Goal: Information Seeking & Learning: Find specific page/section

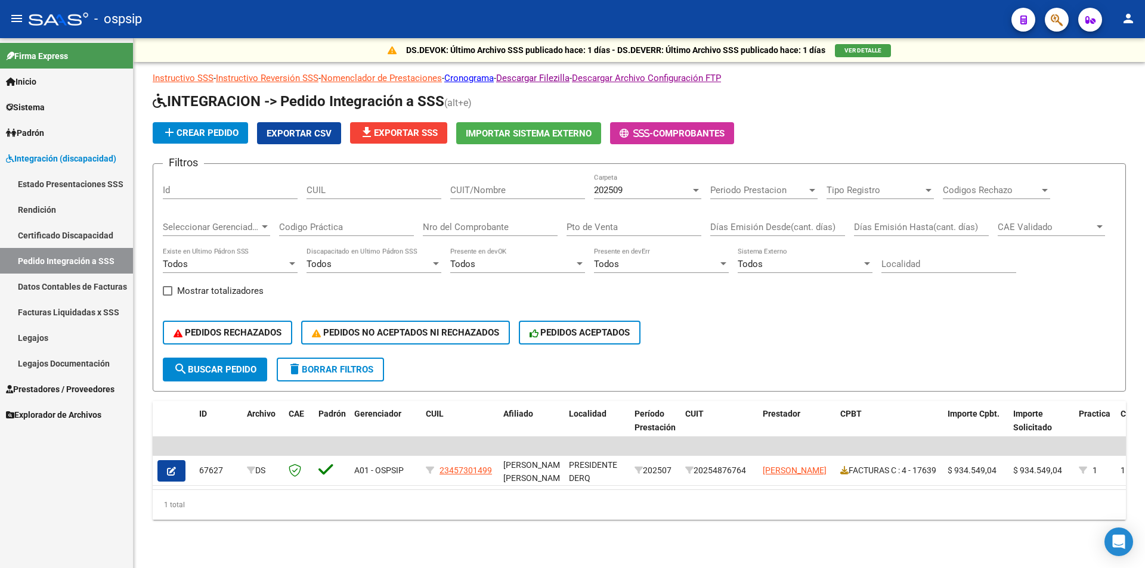
click at [64, 162] on span "Integración (discapacidad)" at bounding box center [61, 158] width 110 height 13
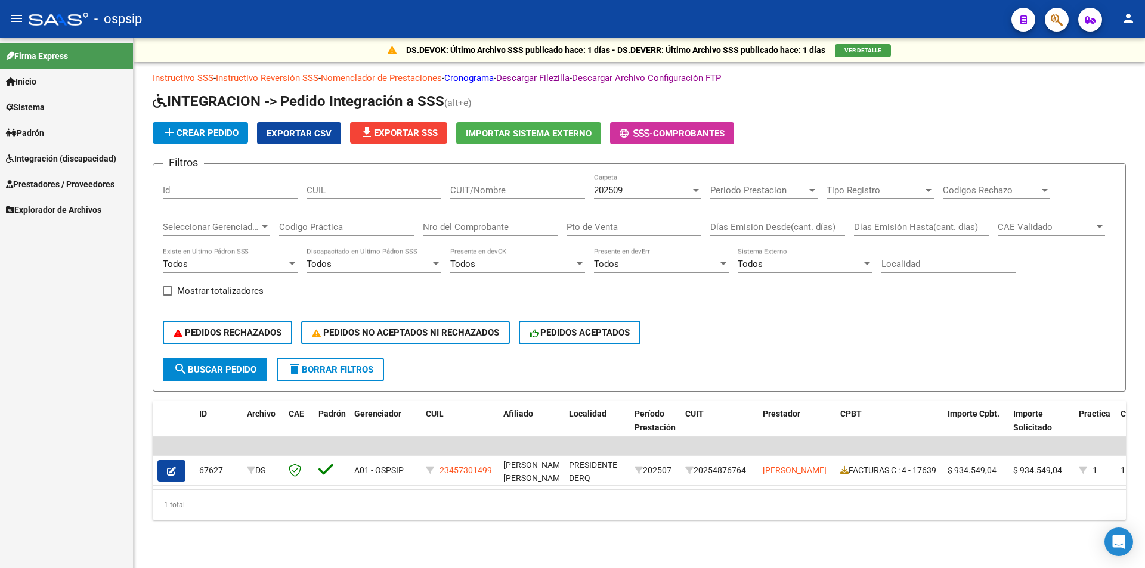
click at [55, 162] on span "Integración (discapacidad)" at bounding box center [61, 158] width 110 height 13
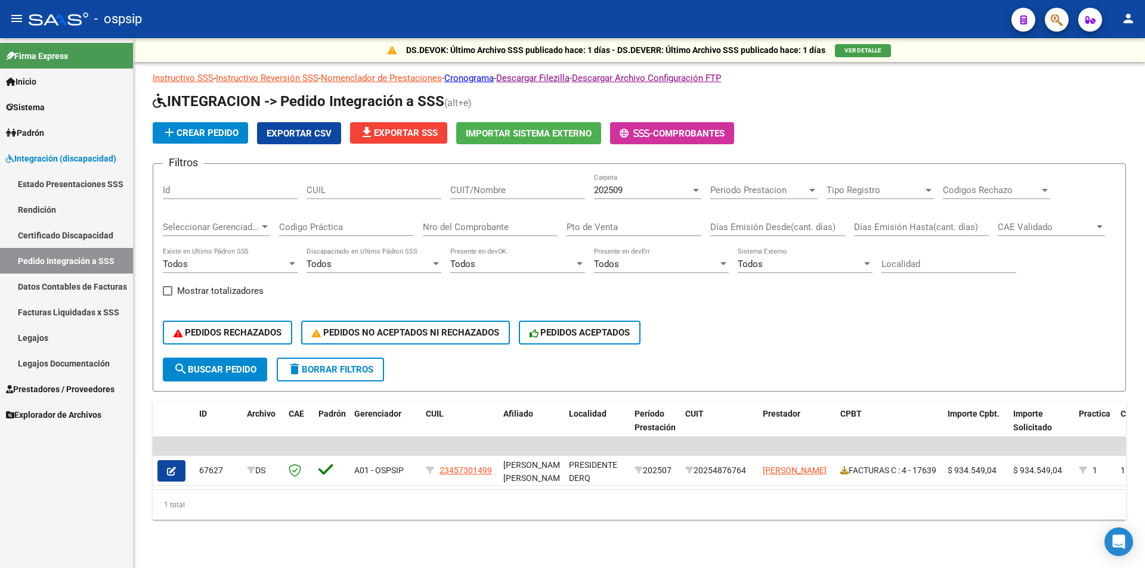
drag, startPoint x: 69, startPoint y: 341, endPoint x: 60, endPoint y: 336, distance: 9.6
click at [68, 341] on link "Legajos" at bounding box center [66, 338] width 133 height 26
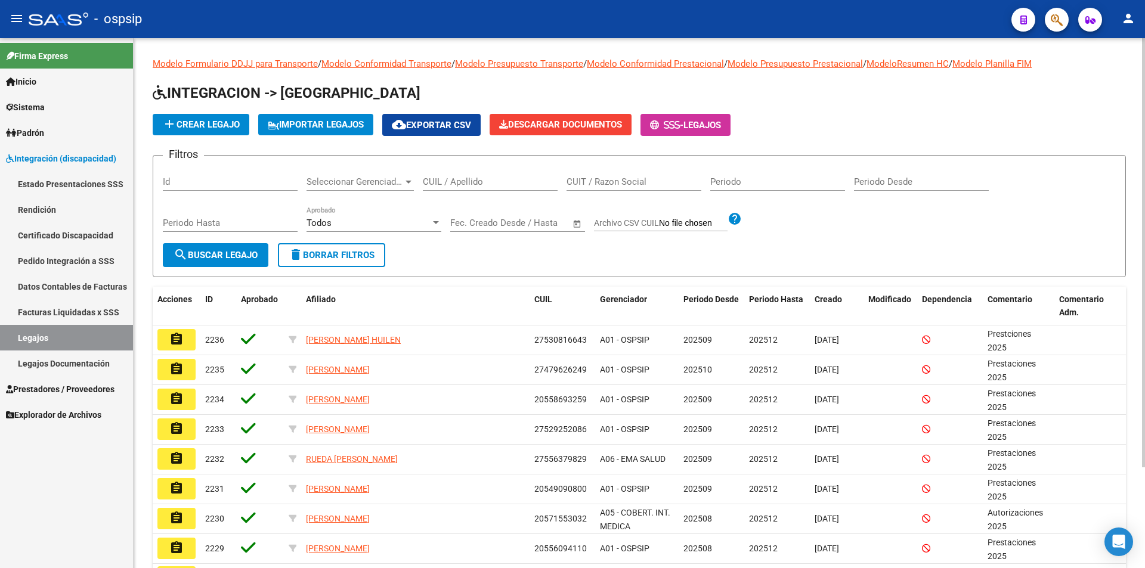
click at [624, 179] on input "CUIT / Razon Social" at bounding box center [634, 182] width 135 height 11
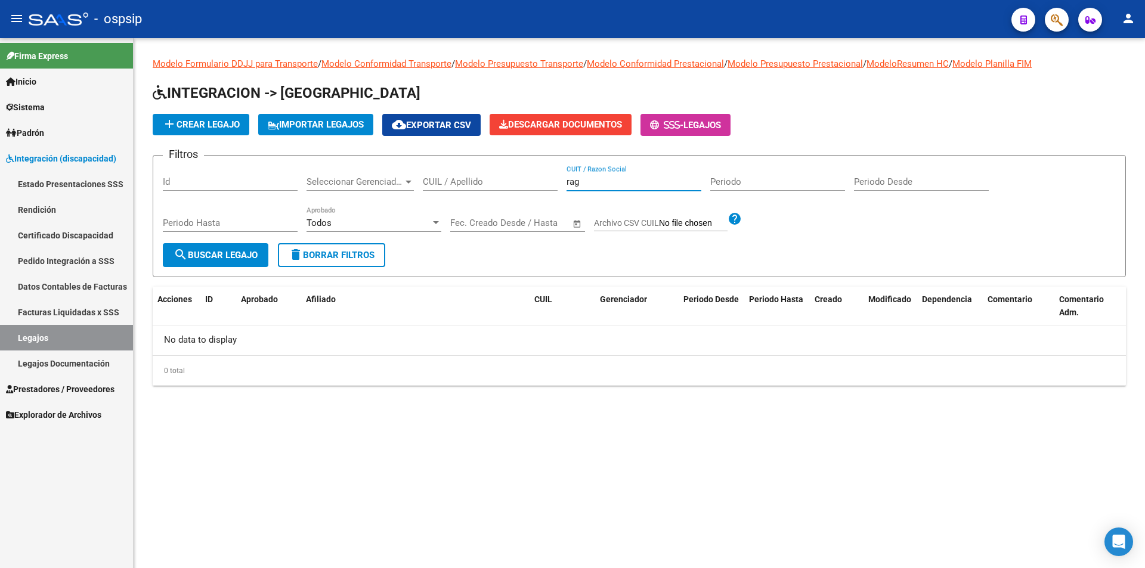
drag, startPoint x: 624, startPoint y: 178, endPoint x: 528, endPoint y: 178, distance: 96.0
click at [537, 179] on div "Filtros Id Seleccionar Gerenciador Seleccionar Gerenciador CUIL / Apellido rag …" at bounding box center [639, 204] width 953 height 78
type input "l"
type input "L"
type input "RAG"
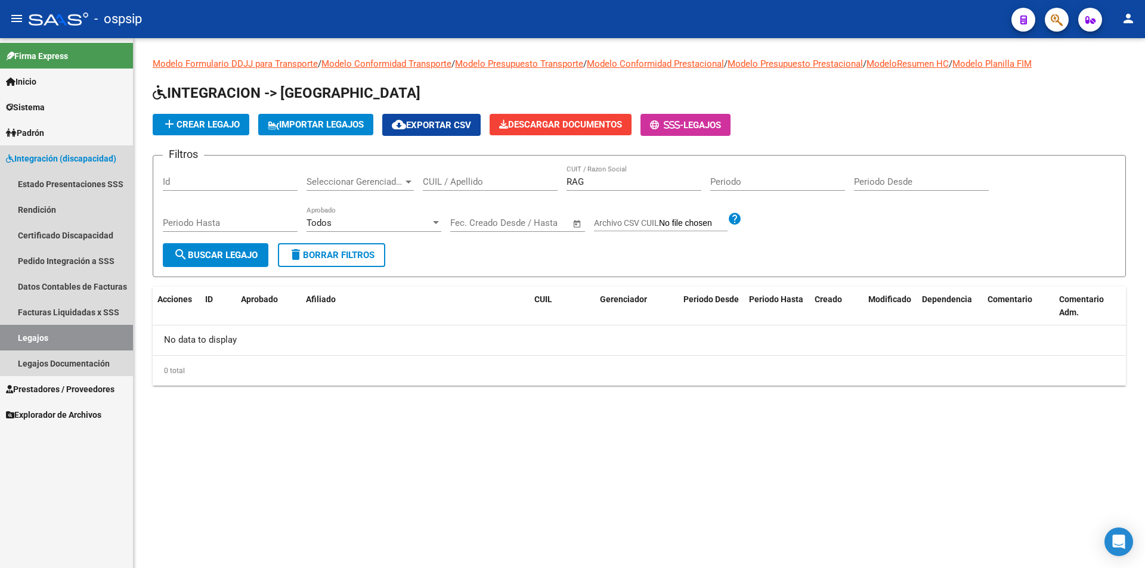
click at [45, 339] on link "Legajos" at bounding box center [66, 338] width 133 height 26
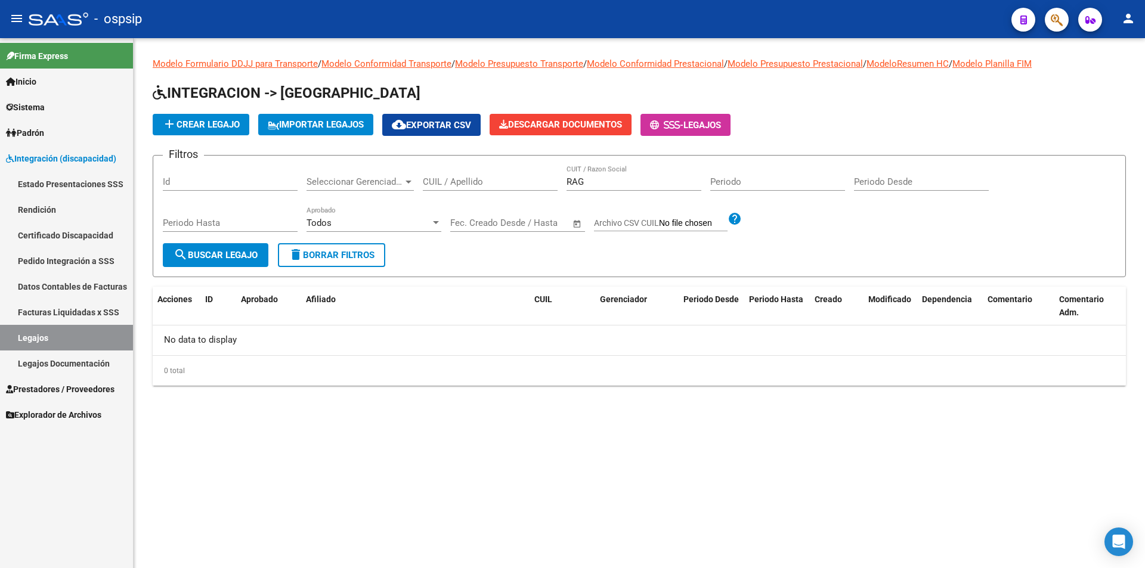
click at [48, 342] on link "Legajos" at bounding box center [66, 338] width 133 height 26
drag, startPoint x: 614, startPoint y: 185, endPoint x: 542, endPoint y: 180, distance: 71.8
click at [546, 182] on div "Filtros Id Seleccionar Gerenciador Seleccionar Gerenciador CUIL / Apellido RAG …" at bounding box center [639, 204] width 953 height 78
click at [106, 338] on link "Legajos" at bounding box center [66, 338] width 133 height 26
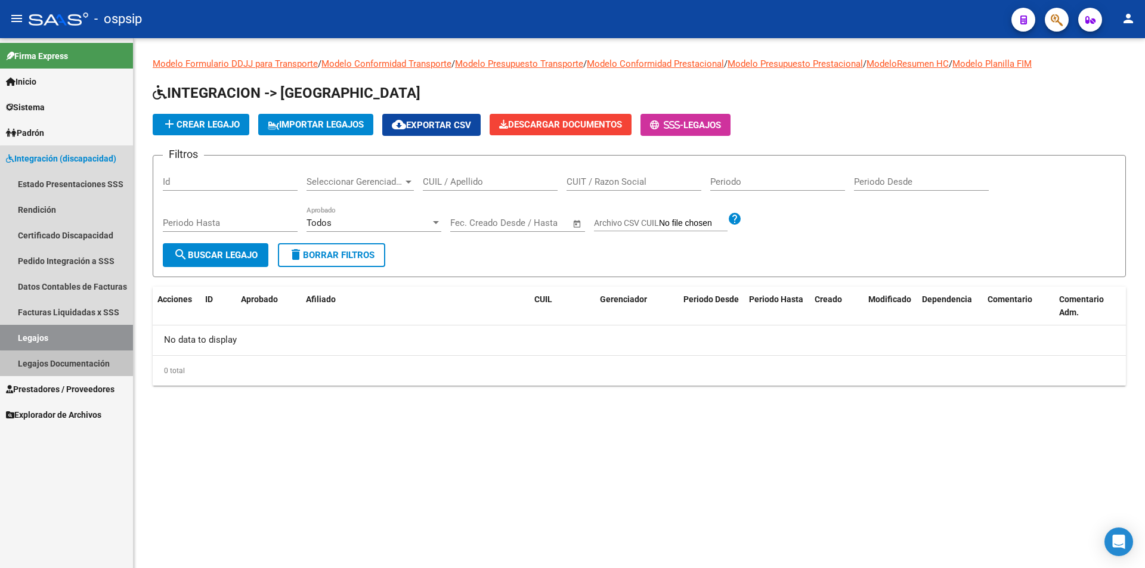
click at [88, 366] on link "Legajos Documentación" at bounding box center [66, 364] width 133 height 26
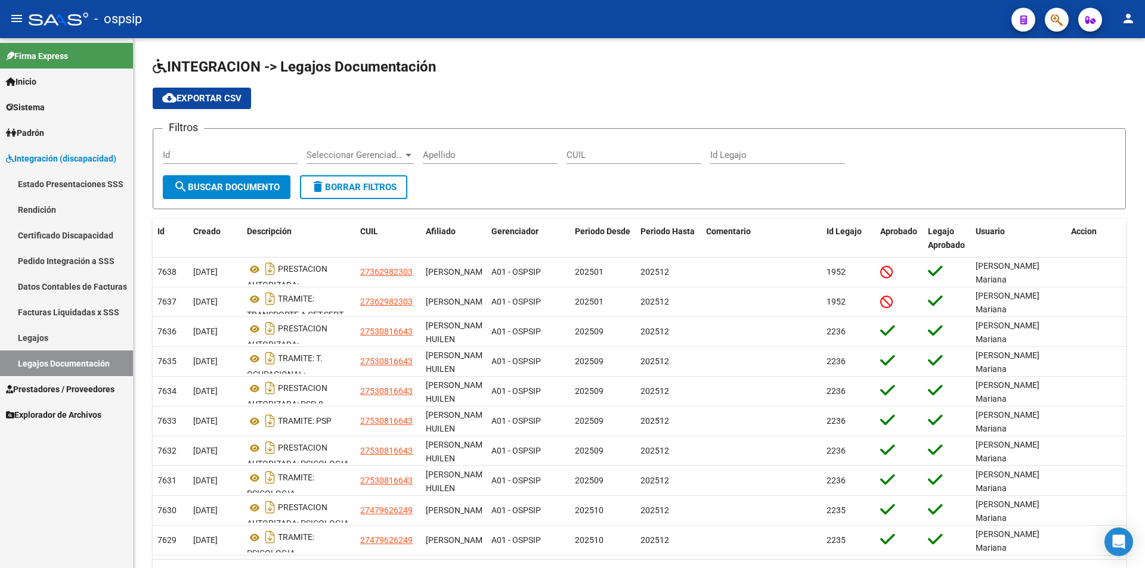
click at [65, 335] on link "Legajos" at bounding box center [66, 338] width 133 height 26
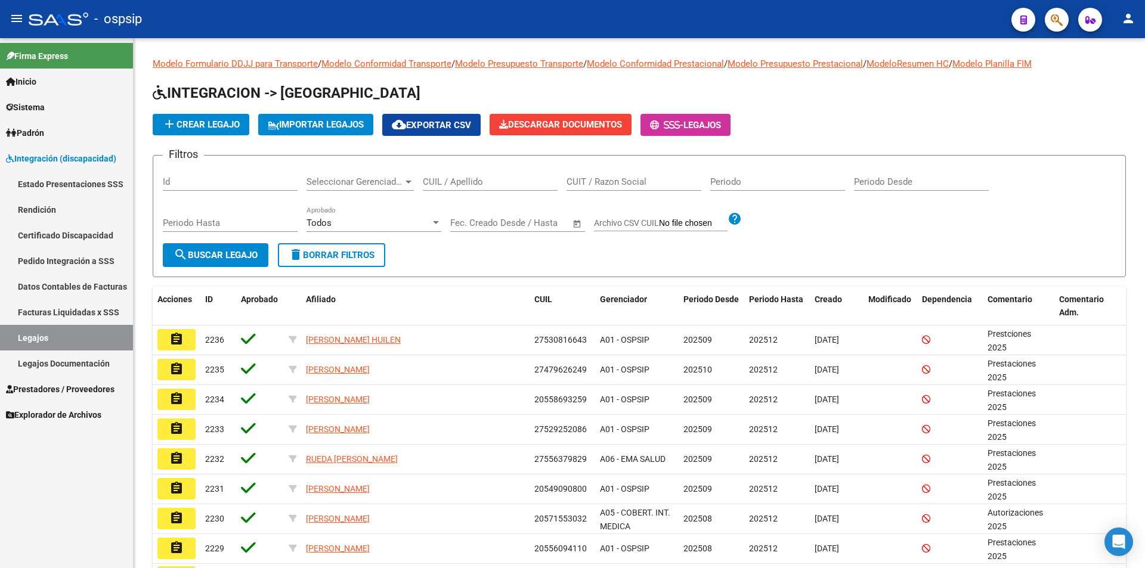
click at [170, 333] on mat-icon "assignment" at bounding box center [176, 339] width 14 height 14
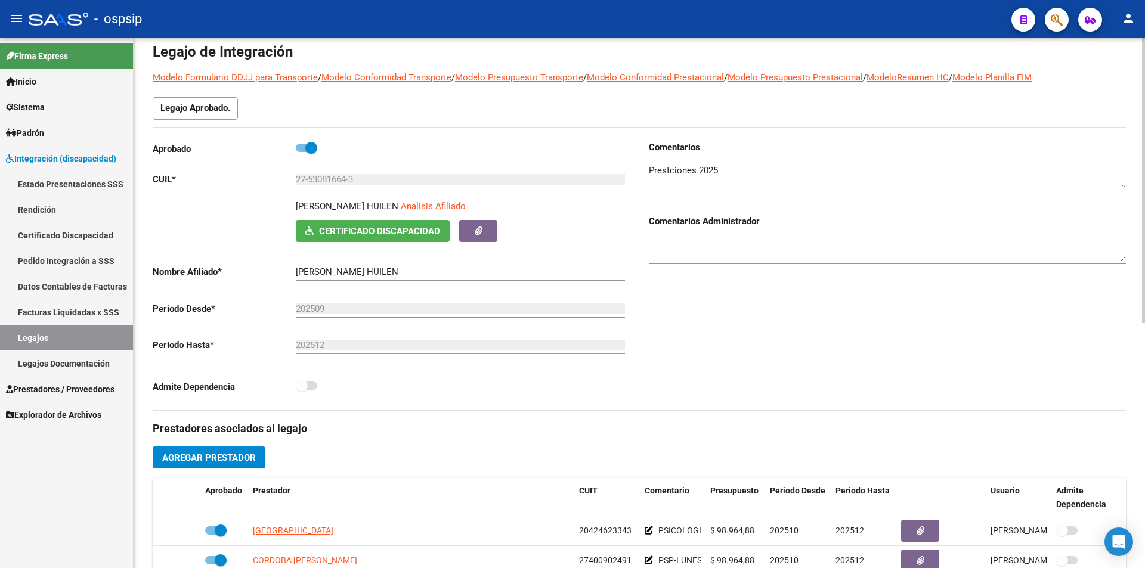
scroll to position [179, 0]
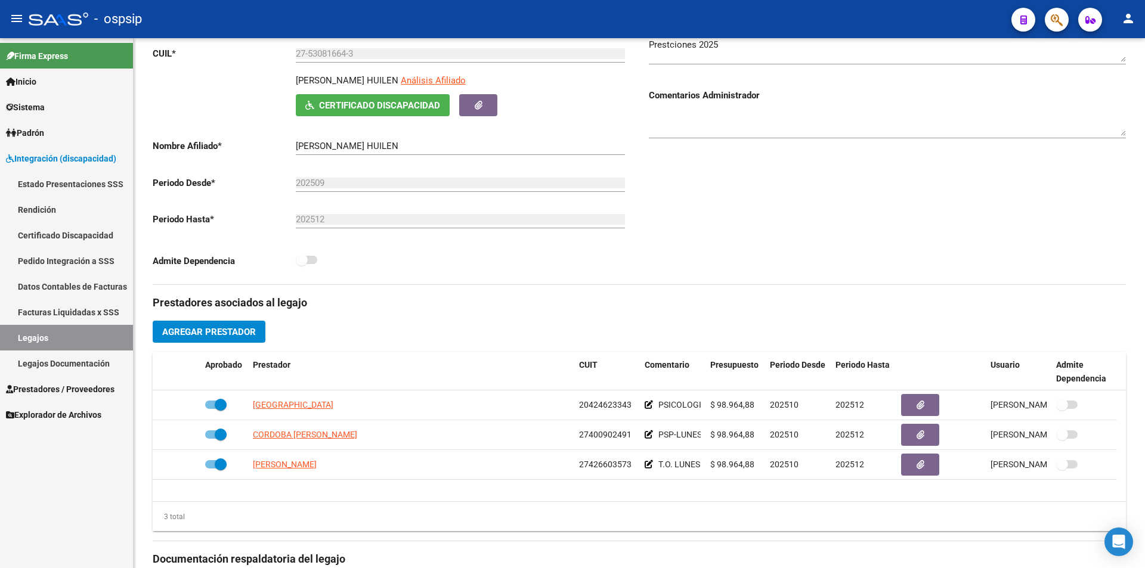
click at [84, 338] on link "Legajos" at bounding box center [66, 338] width 133 height 26
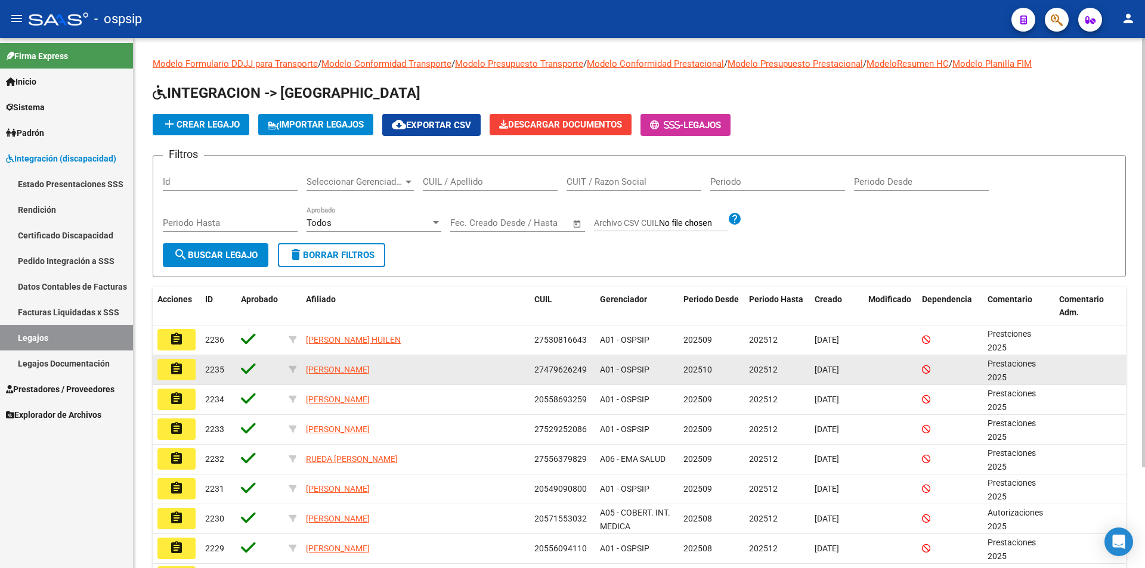
click at [177, 369] on mat-icon "assignment" at bounding box center [176, 369] width 14 height 14
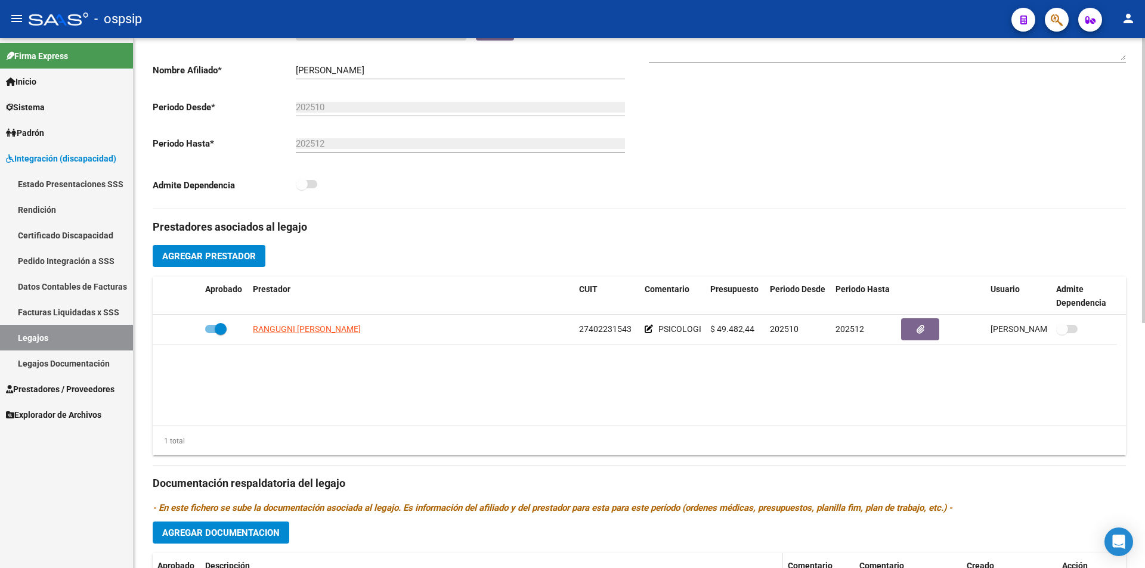
scroll to position [179, 0]
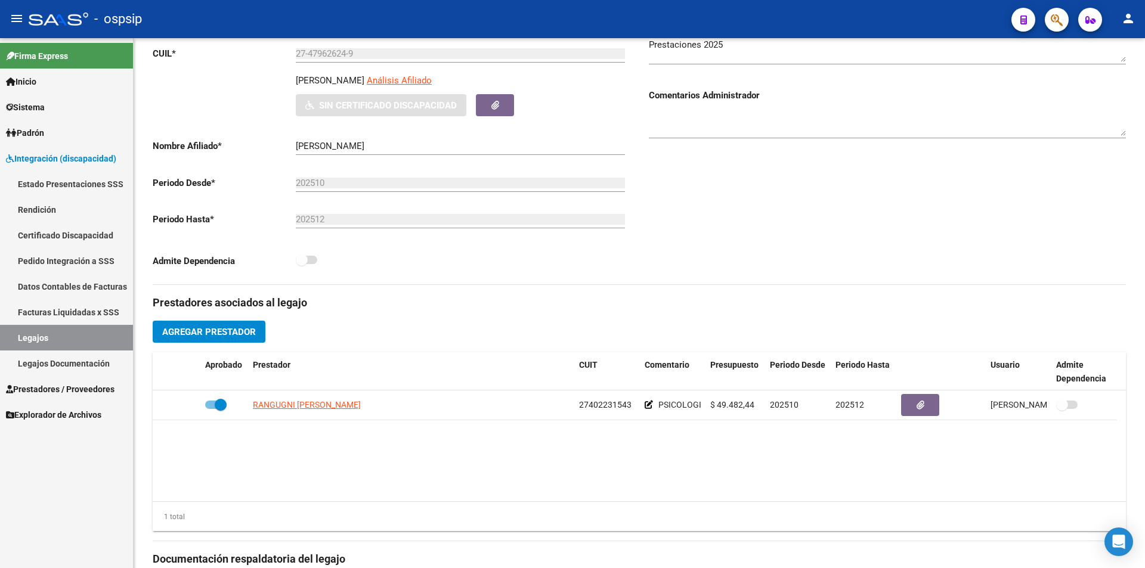
click at [50, 82] on link "Inicio" at bounding box center [66, 82] width 133 height 26
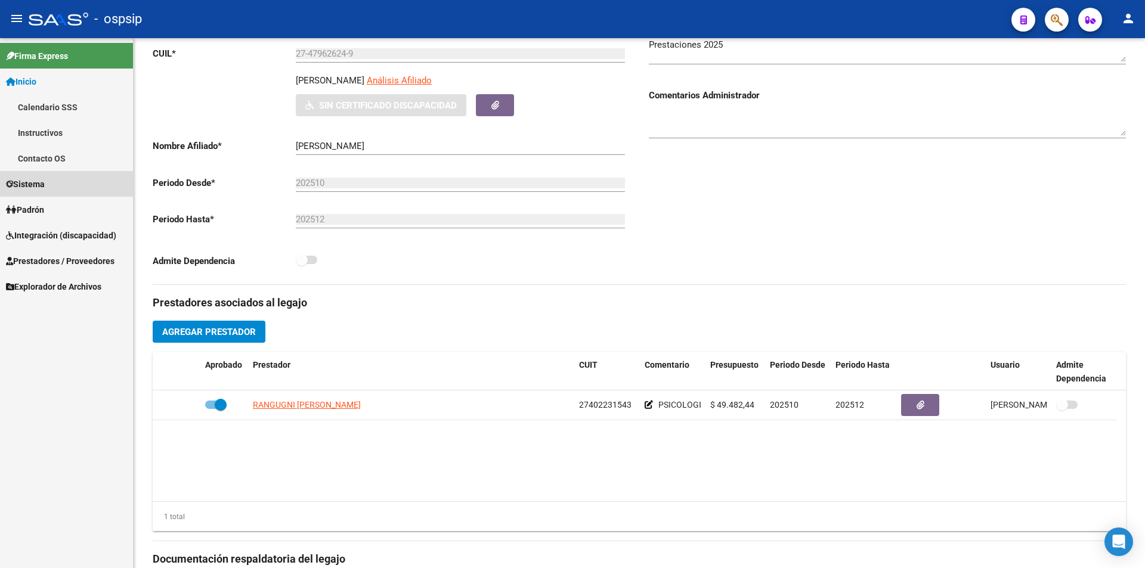
click at [42, 180] on span "Sistema" at bounding box center [25, 184] width 39 height 13
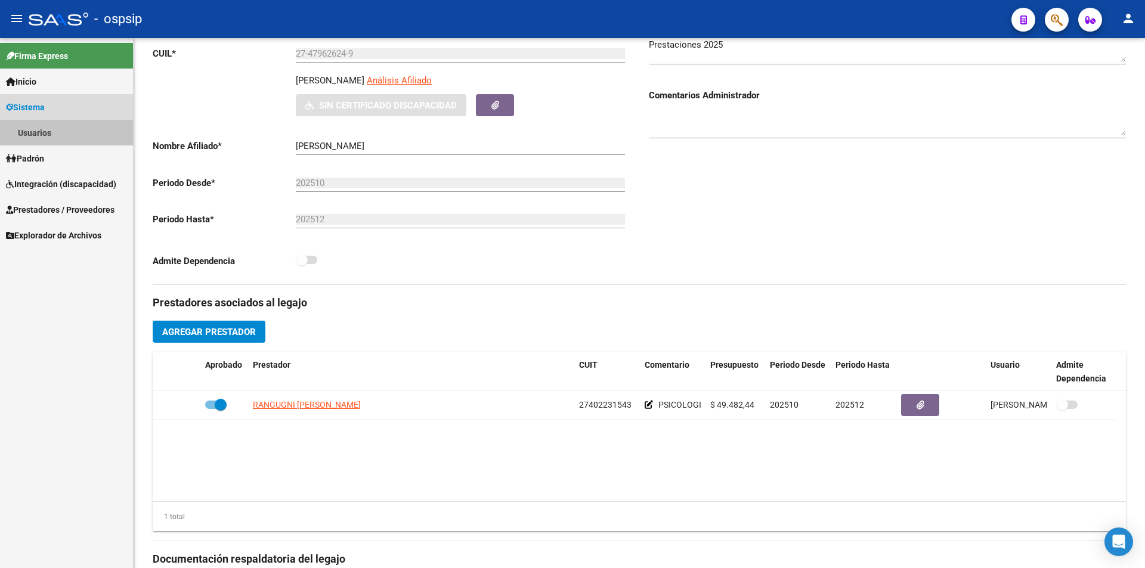
click at [33, 123] on link "Usuarios" at bounding box center [66, 133] width 133 height 26
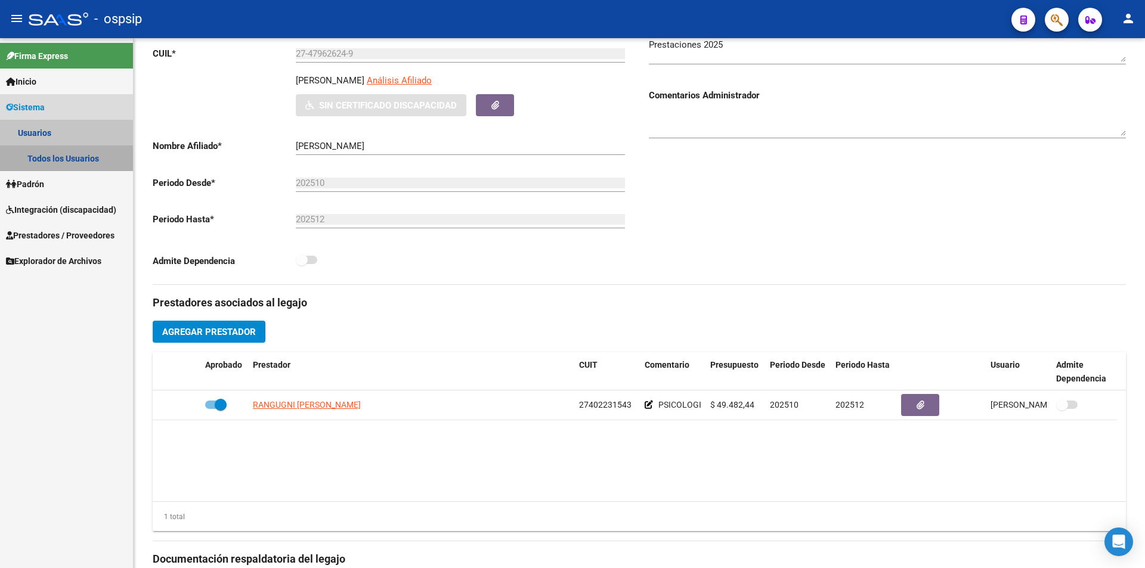
click at [64, 162] on link "Todos los Usuarios" at bounding box center [66, 159] width 133 height 26
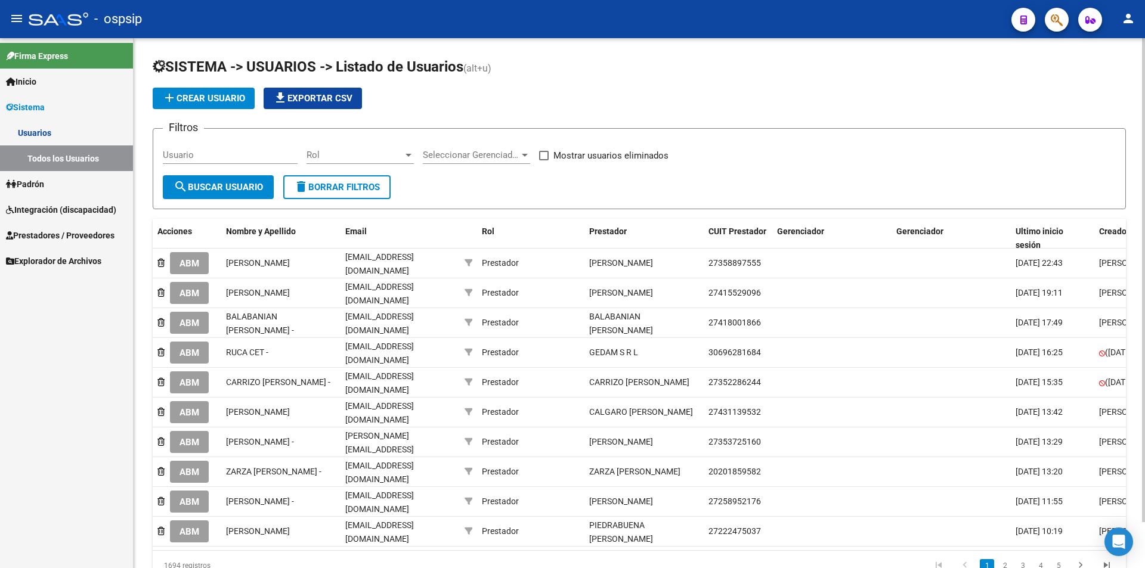
click at [203, 156] on input "Usuario" at bounding box center [230, 155] width 135 height 11
paste input "[EMAIL_ADDRESS][DOMAIN_NAME]"
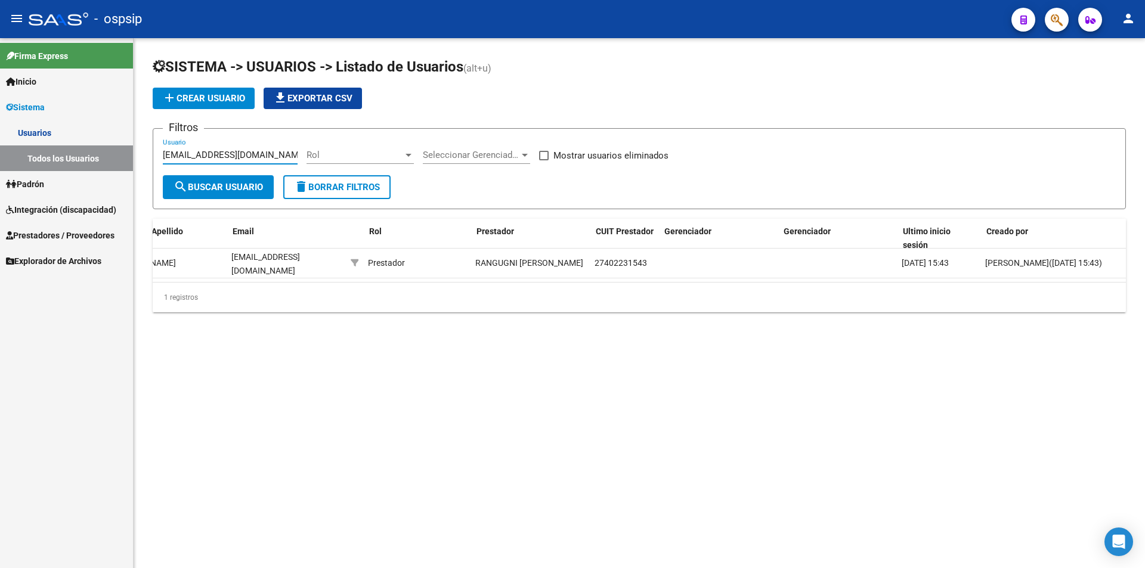
scroll to position [0, 115]
type input "[EMAIL_ADDRESS][DOMAIN_NAME]"
